Goal: Task Accomplishment & Management: Use online tool/utility

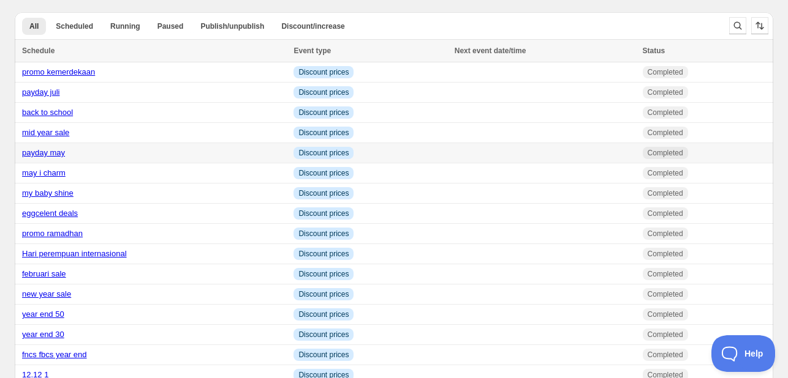
click at [61, 154] on link "payday may" at bounding box center [43, 152] width 43 height 9
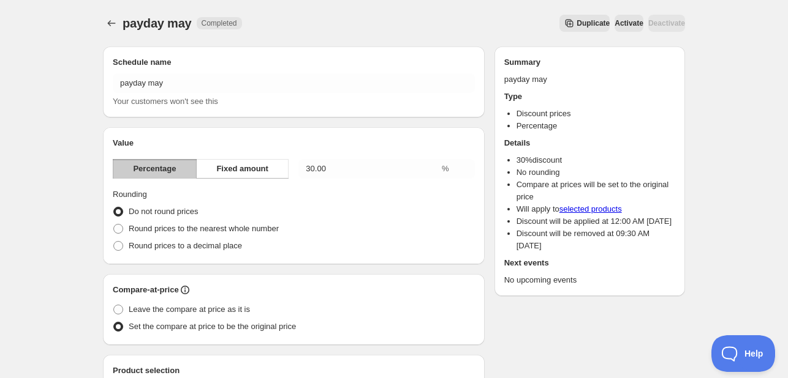
click at [559, 18] on button "Duplicate" at bounding box center [584, 23] width 50 height 17
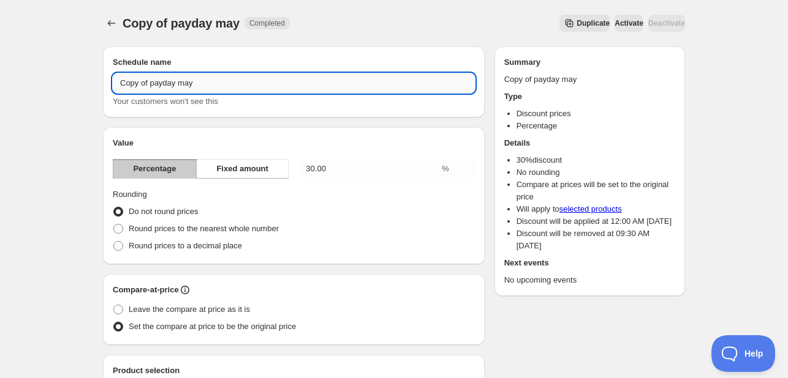
click at [164, 81] on input "Copy of payday may" at bounding box center [294, 83] width 362 height 20
type input "payday agustus"
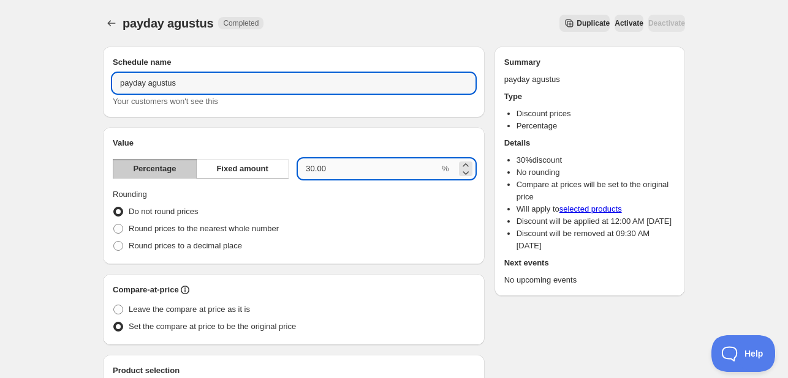
click at [311, 170] on input "30.00" at bounding box center [368, 169] width 141 height 20
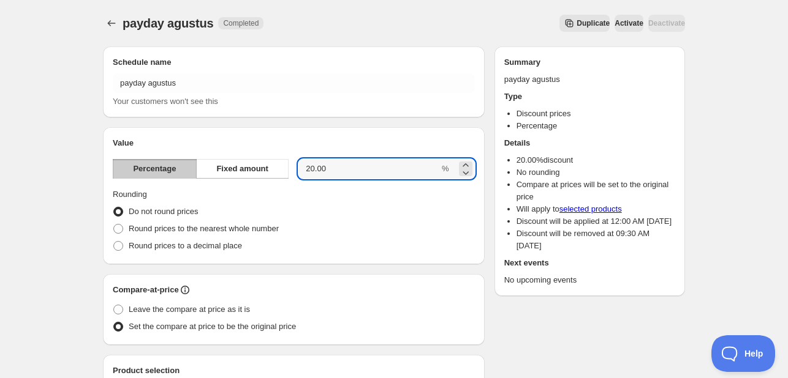
type input "20.00"
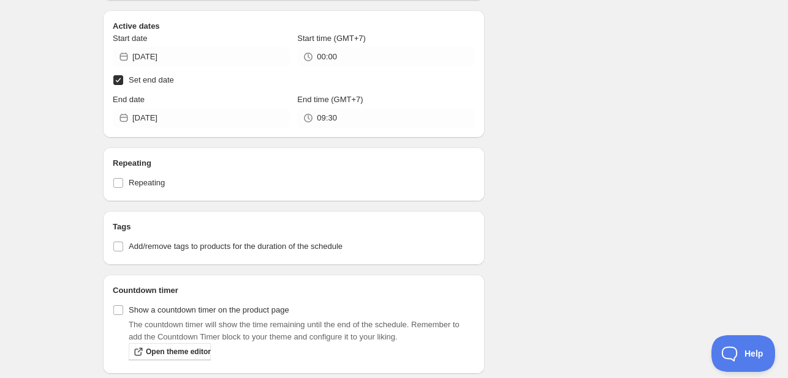
scroll to position [1591, 0]
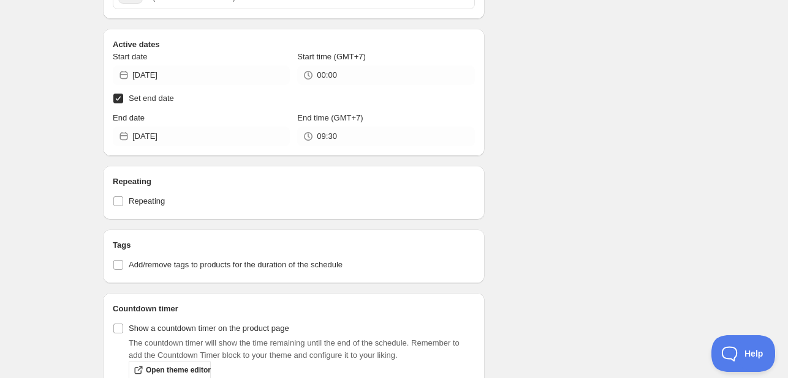
click at [216, 121] on div "End date [DATE]" at bounding box center [201, 129] width 177 height 34
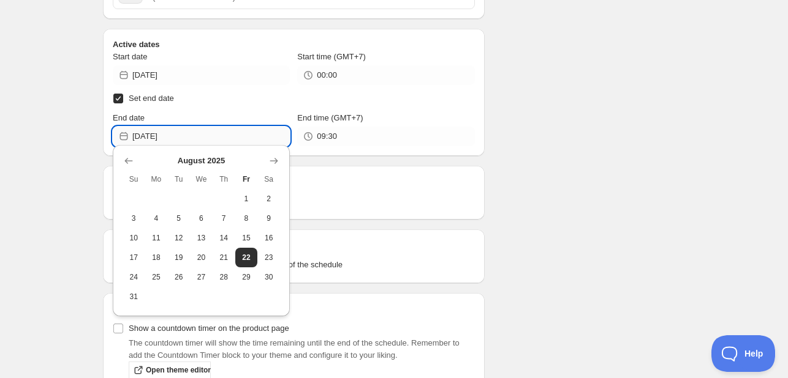
click at [216, 136] on input "[DATE]" at bounding box center [210, 137] width 157 height 20
click at [162, 280] on button "25" at bounding box center [156, 278] width 23 height 20
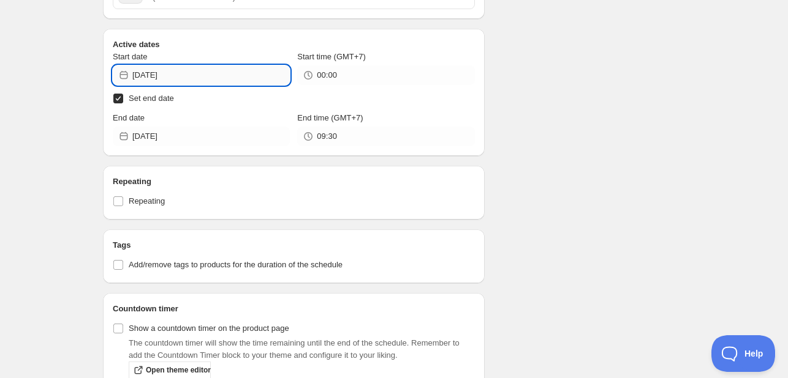
click at [222, 77] on input "[DATE]" at bounding box center [210, 76] width 157 height 20
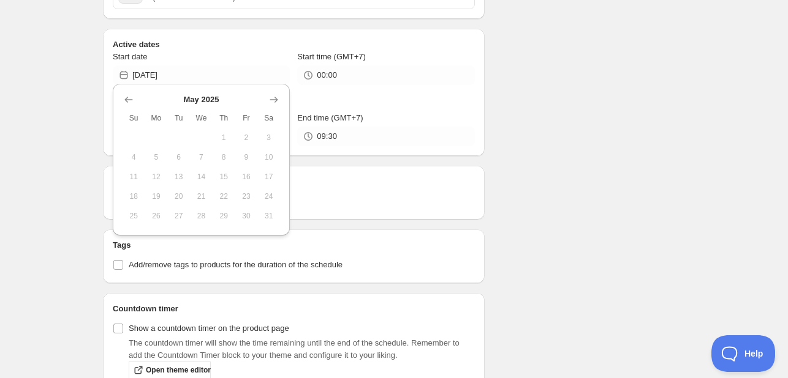
click at [369, 167] on div "Repeating Repeating" at bounding box center [294, 193] width 382 height 54
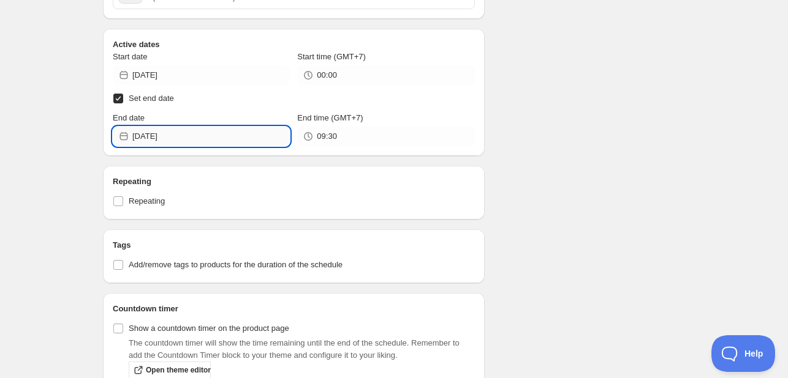
click at [186, 130] on input "[DATE]" at bounding box center [210, 137] width 157 height 20
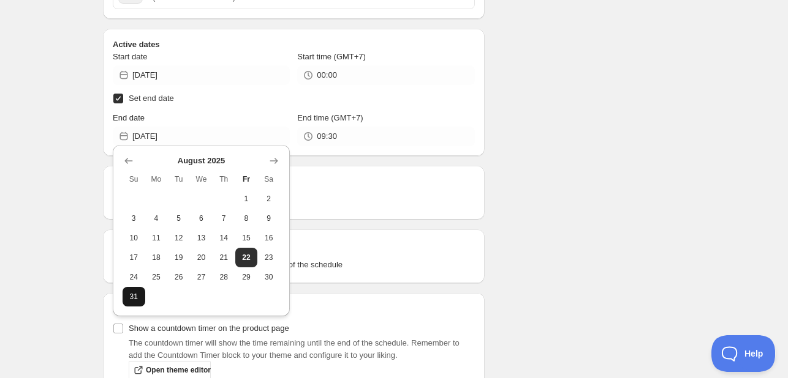
click at [140, 293] on button "31" at bounding box center [133, 297] width 23 height 20
type input "[DATE]"
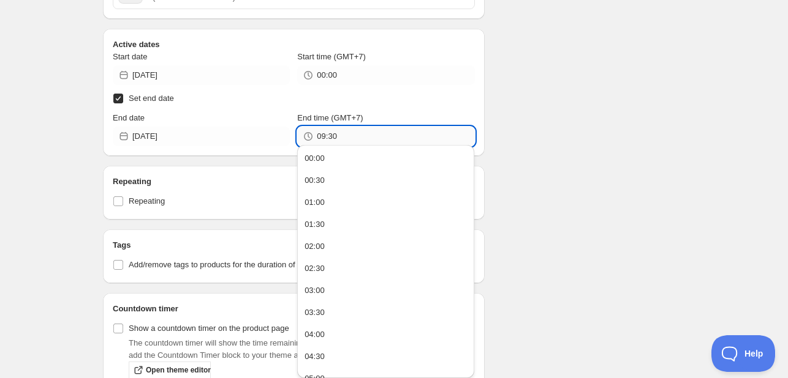
click at [365, 139] on input "09:30" at bounding box center [395, 137] width 157 height 20
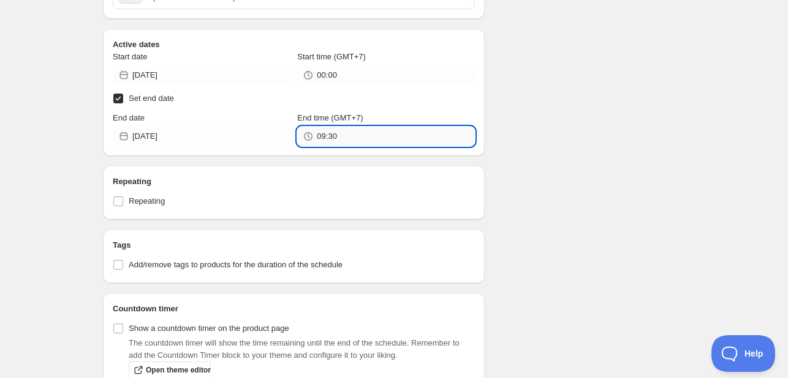
click at [363, 137] on input "09:30" at bounding box center [395, 137] width 157 height 20
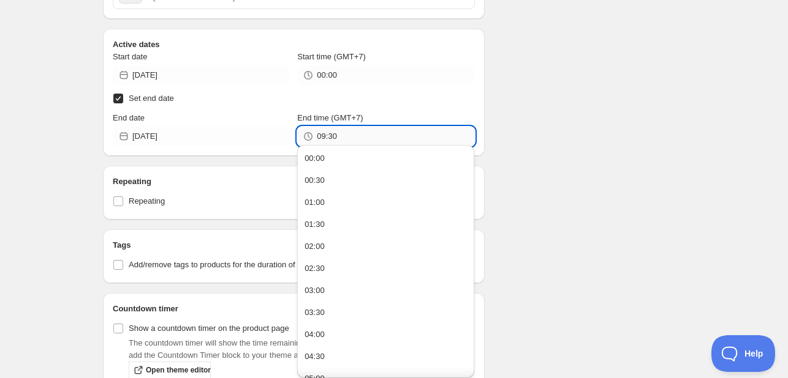
click at [363, 137] on input "09:30" at bounding box center [395, 137] width 157 height 20
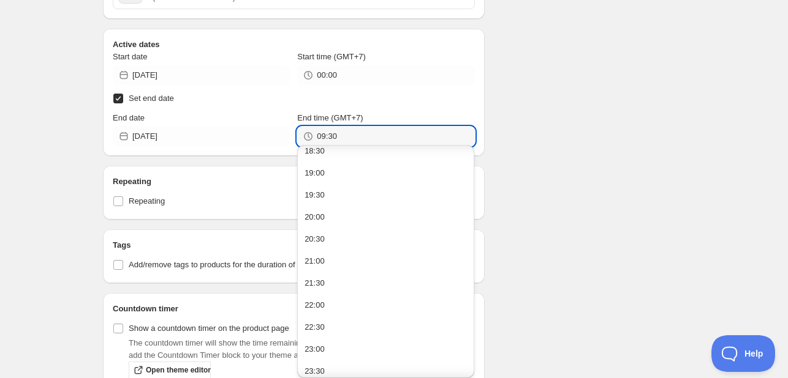
scroll to position [830, 0]
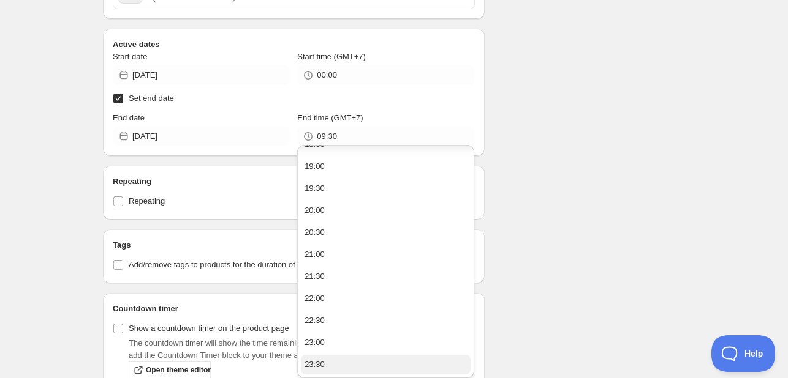
click at [350, 361] on button "23:30" at bounding box center [386, 365] width 170 height 20
type input "23:30"
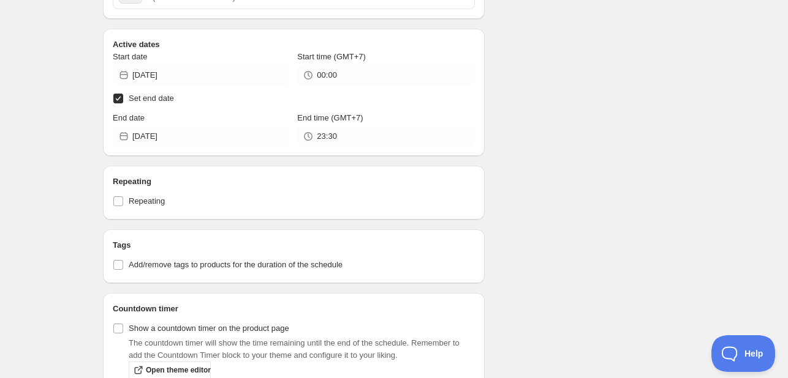
click at [284, 206] on div "Repeating Repeating" at bounding box center [294, 193] width 382 height 54
click at [251, 81] on div "Start date [DATE] Start time (GMT+7) 00:00 Set end date End date [DATE] End tim…" at bounding box center [294, 99] width 362 height 96
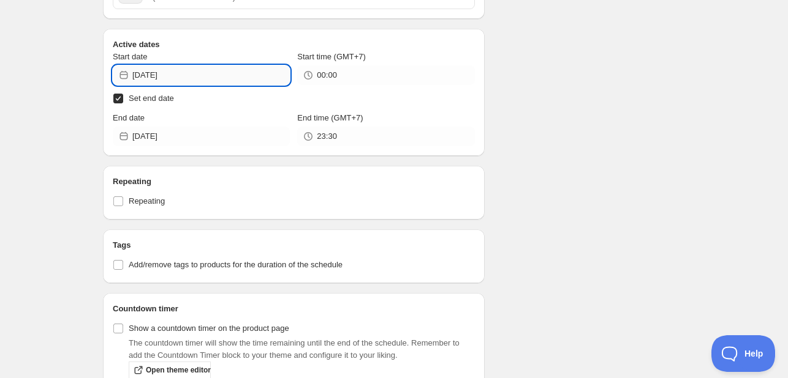
click at [257, 72] on input "[DATE]" at bounding box center [210, 76] width 157 height 20
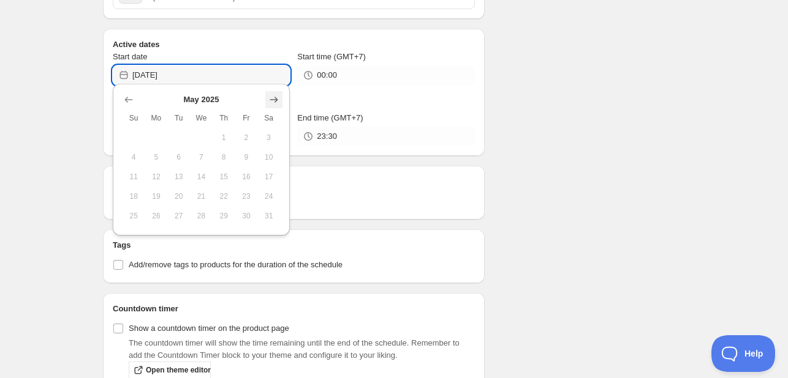
click at [271, 108] on button "Show next month, June 2025" at bounding box center [273, 99] width 17 height 17
click at [284, 102] on div "[DATE] Su Mo Tu We Th Fr Sa 1 2 3 4 5 6 7 8 9 10 11 12 13 14 15 16 17 18 19 20 …" at bounding box center [201, 160] width 177 height 152
click at [278, 102] on icon "Show next month, July 2025" at bounding box center [274, 100] width 12 height 12
click at [278, 102] on icon "Show next month, August 2025" at bounding box center [274, 100] width 12 height 12
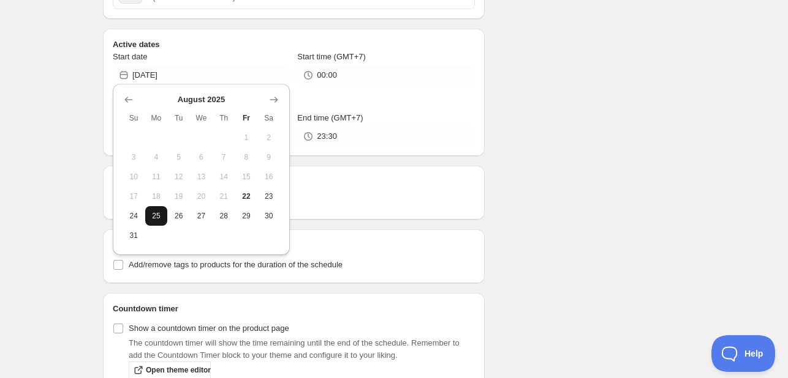
click at [156, 214] on span "25" at bounding box center [156, 216] width 13 height 10
type input "[DATE]"
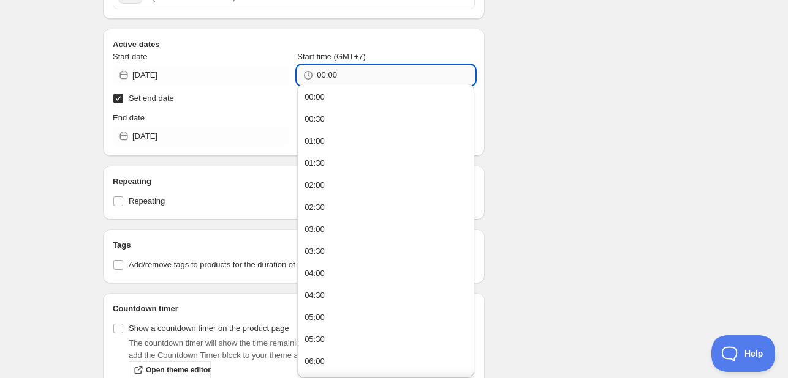
click at [372, 69] on input "00:00" at bounding box center [395, 76] width 157 height 20
click at [372, 115] on button "00:30" at bounding box center [386, 120] width 170 height 20
type input "00:30"
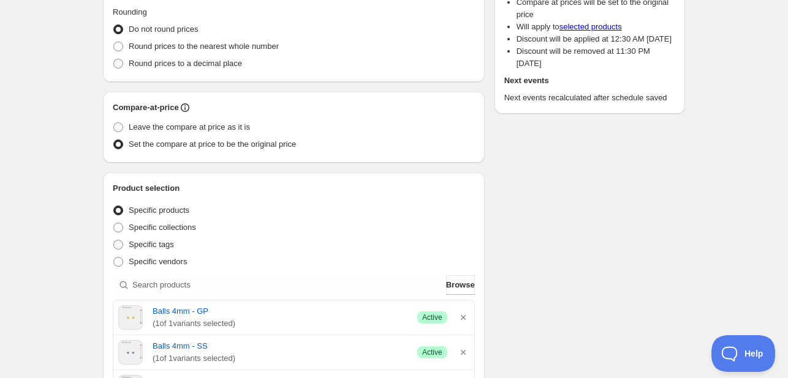
scroll to position [0, 0]
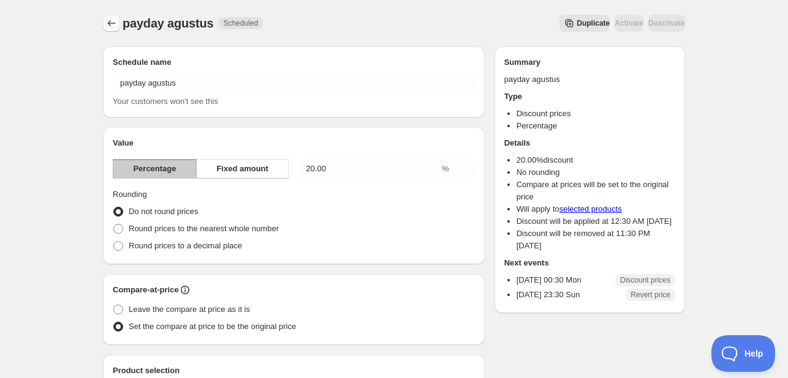
click at [116, 22] on icon "Schedules" at bounding box center [111, 23] width 12 height 12
